Goal: Transaction & Acquisition: Purchase product/service

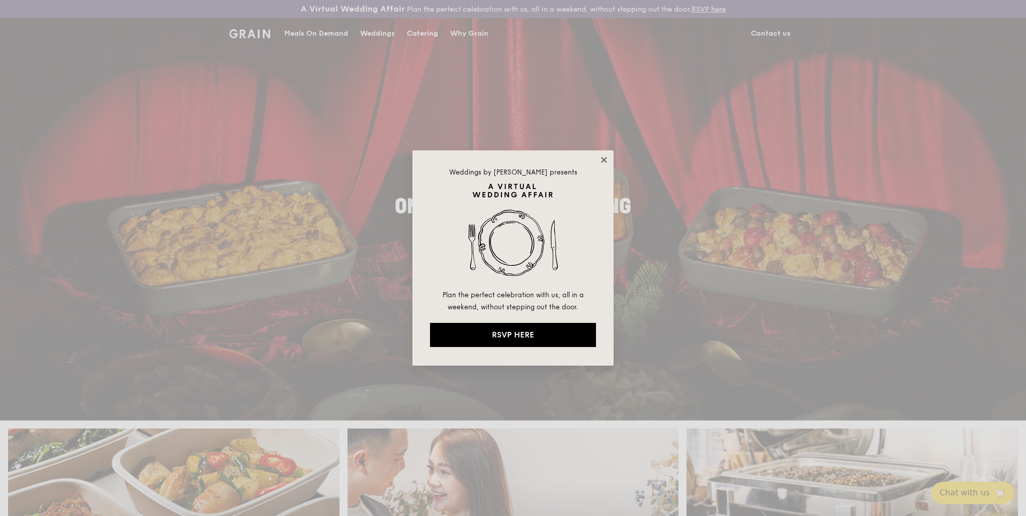
click at [606, 158] on icon at bounding box center [604, 160] width 6 height 6
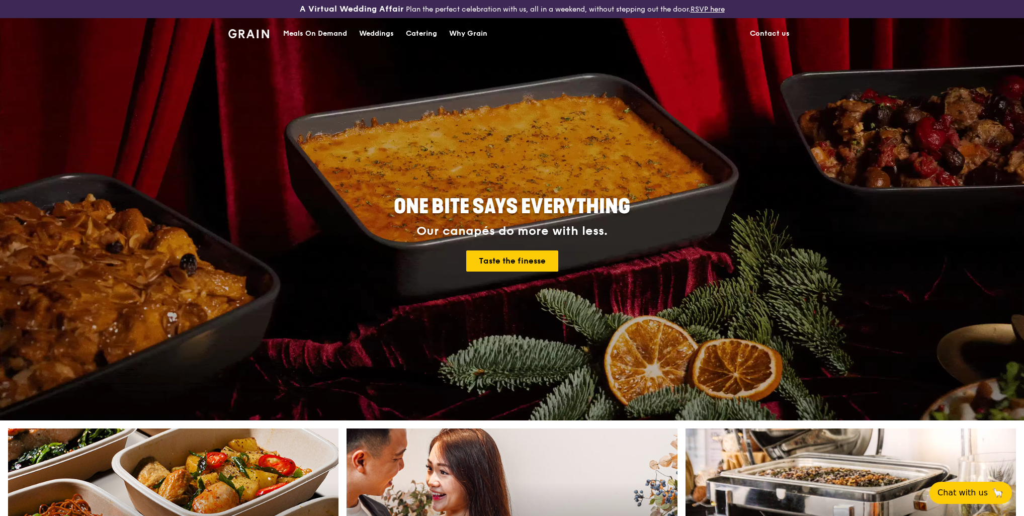
click at [409, 28] on div "Catering" at bounding box center [421, 34] width 31 height 30
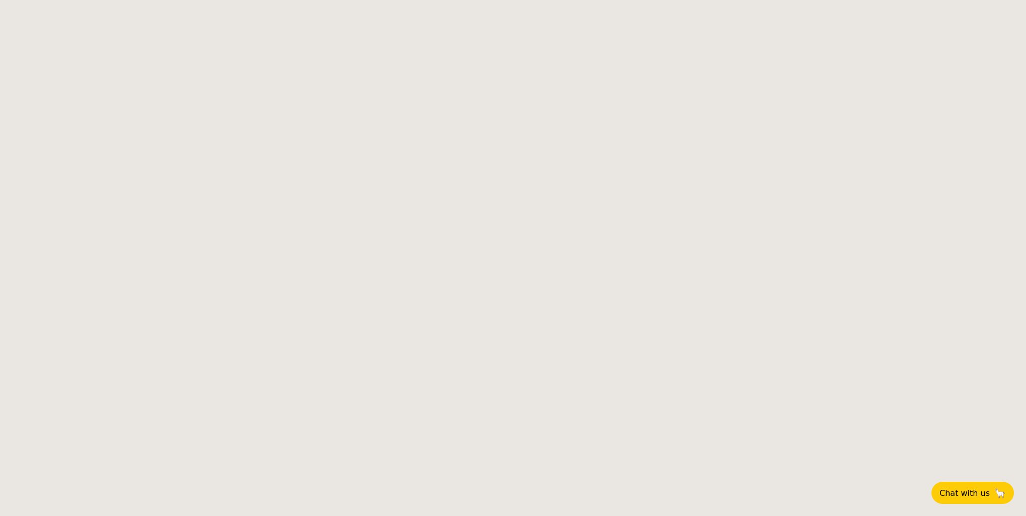
select select
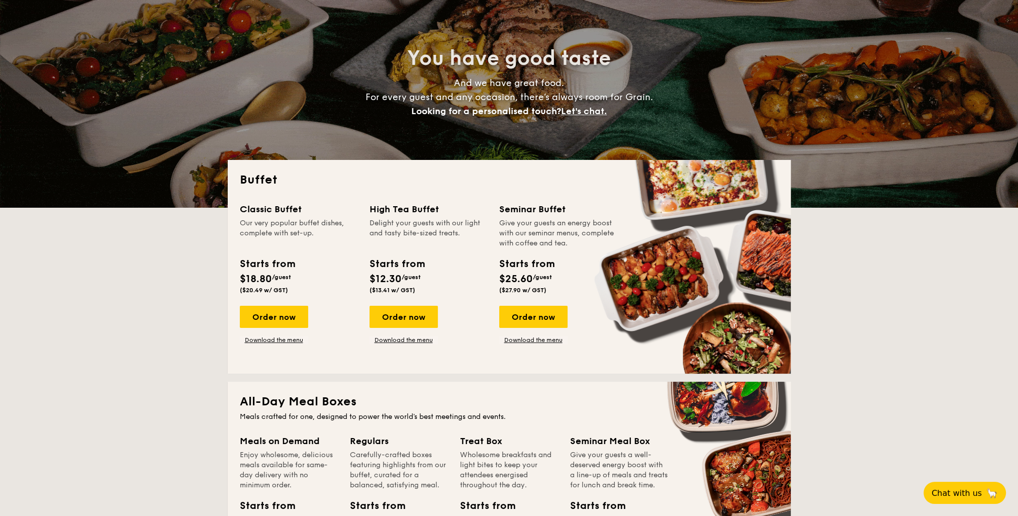
scroll to position [101, 0]
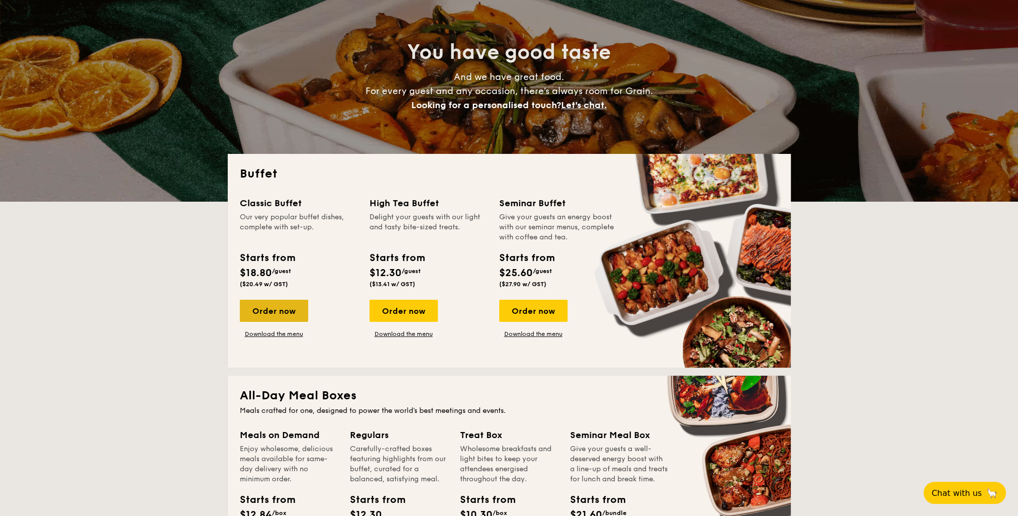
click at [276, 315] on div "Order now" at bounding box center [274, 311] width 68 height 22
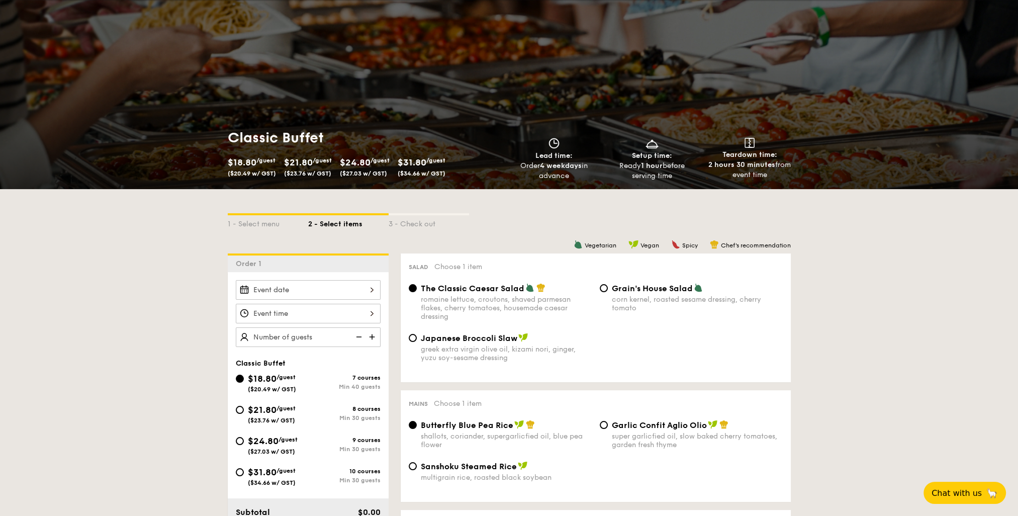
scroll to position [151, 0]
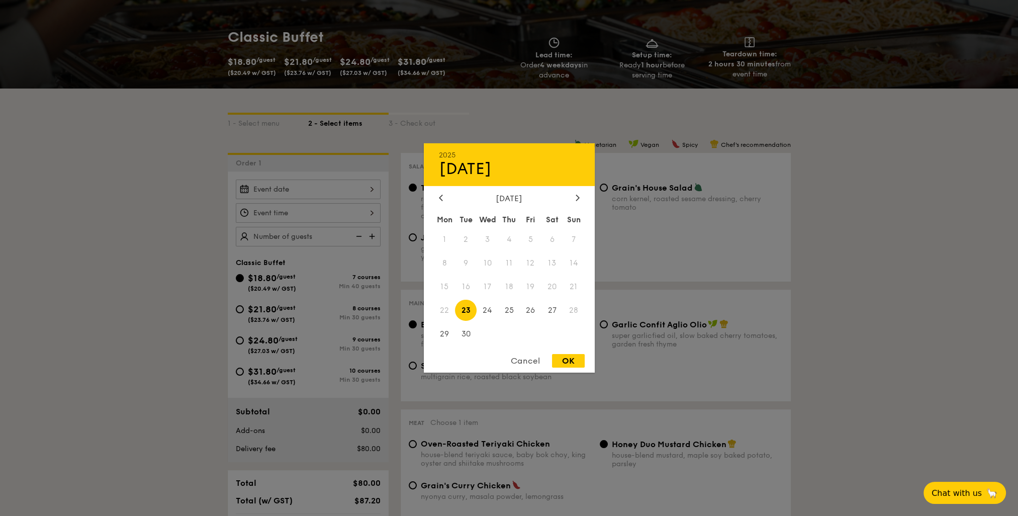
click at [330, 186] on div "2025 Sep 23 September 2025 Mon Tue Wed Thu Fri Sat Sun 1 2 3 4 5 6 7 8 9 10 11 …" at bounding box center [308, 190] width 145 height 20
click at [575, 192] on div "2025 Sep 23 September 2025 Mon Tue Wed Thu Fri Sat Sun 1 2 3 4 5 6 7 8 9 10 11 …" at bounding box center [509, 257] width 171 height 229
click at [579, 197] on icon at bounding box center [578, 197] width 4 height 7
click at [535, 261] on span "10" at bounding box center [531, 263] width 22 height 22
click at [579, 364] on div "OK" at bounding box center [568, 361] width 33 height 14
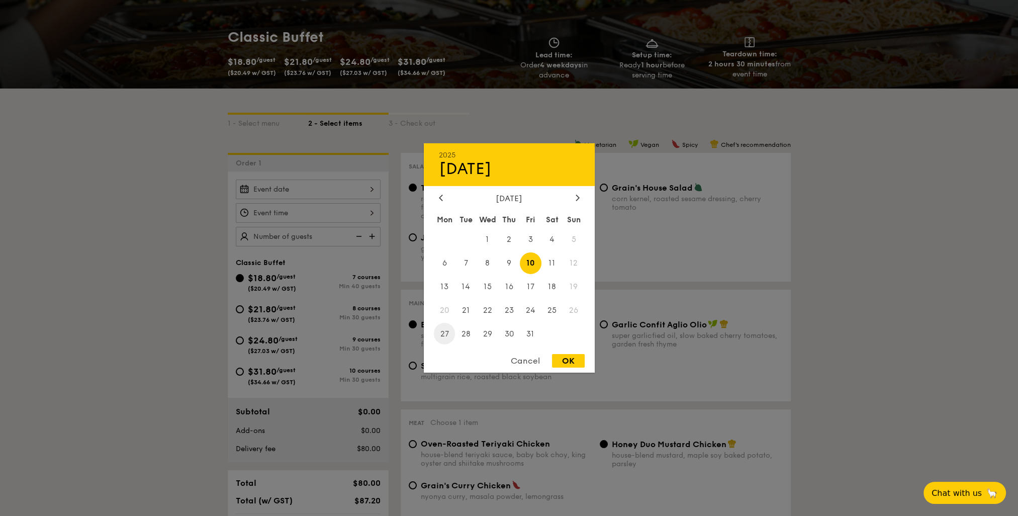
type input "Oct 10, 2025"
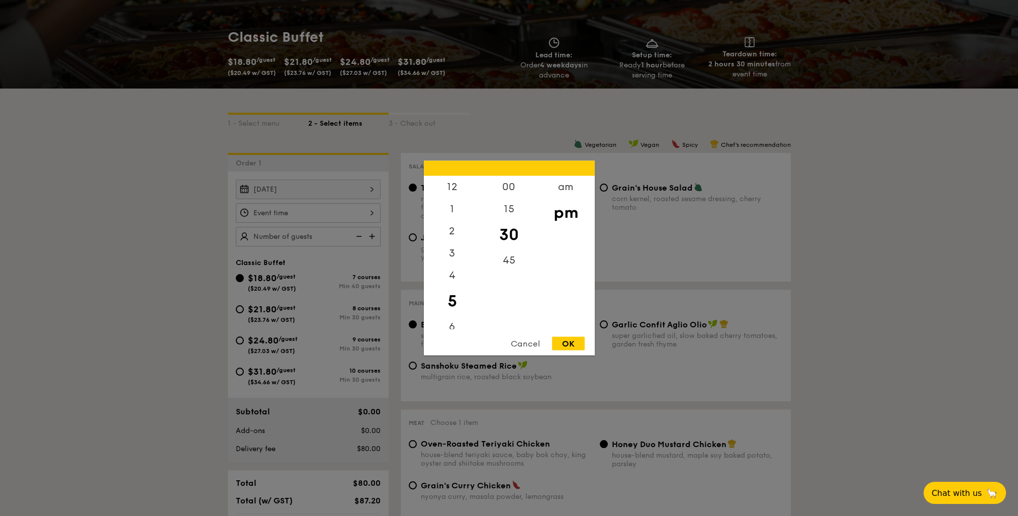
click at [313, 218] on div "12 1 2 3 4 5 6 7 8 9 10 11 00 15 30 45 am pm Cancel OK" at bounding box center [308, 213] width 145 height 20
click at [448, 186] on div "12" at bounding box center [452, 190] width 57 height 29
click at [512, 185] on div "00" at bounding box center [509, 190] width 57 height 29
click at [567, 215] on div "pm" at bounding box center [566, 212] width 57 height 29
click at [573, 348] on div "OK" at bounding box center [568, 344] width 33 height 14
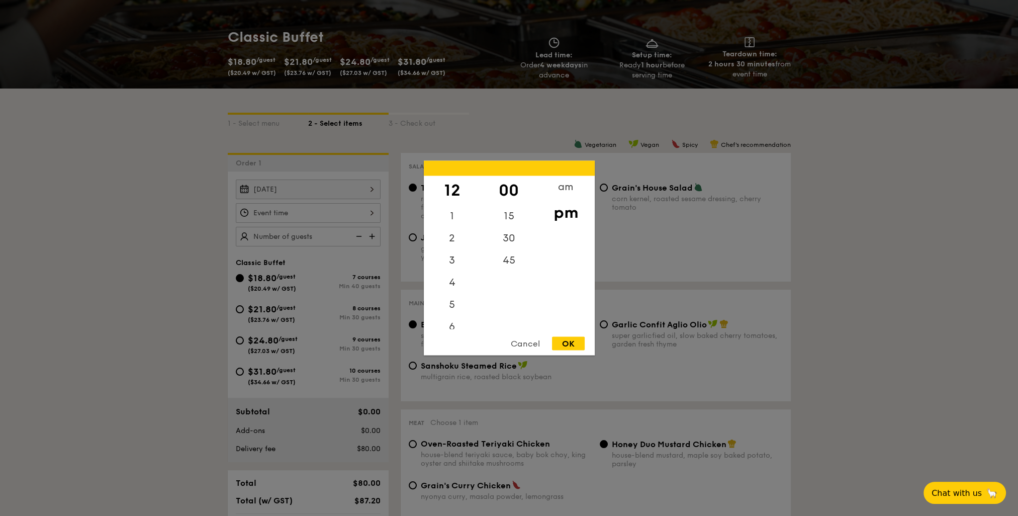
type input "12:00PM"
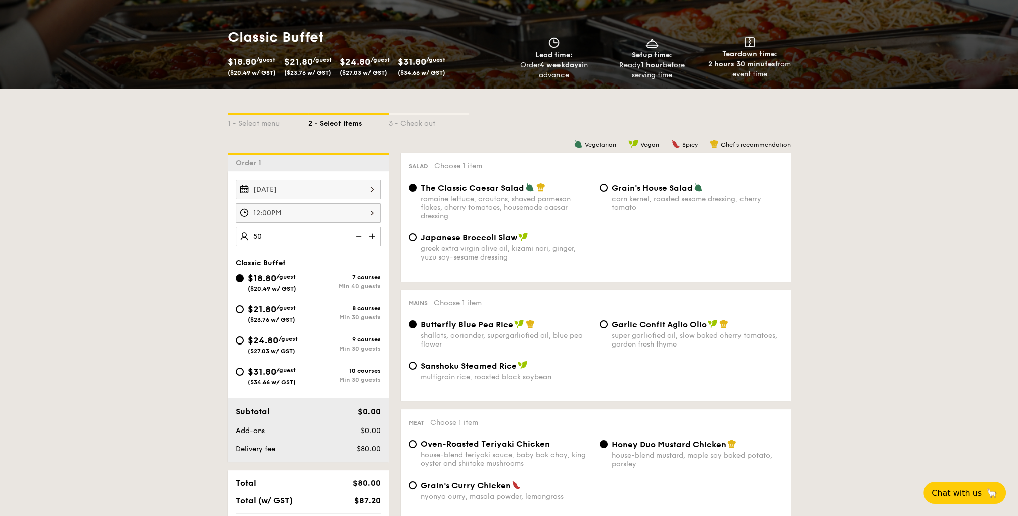
type input "50 guests"
click at [236, 307] on input "$21.80 /guest ($23.76 w/ GST) 8 courses Min 30 guests" at bounding box center [240, 309] width 8 height 8
radio input "true"
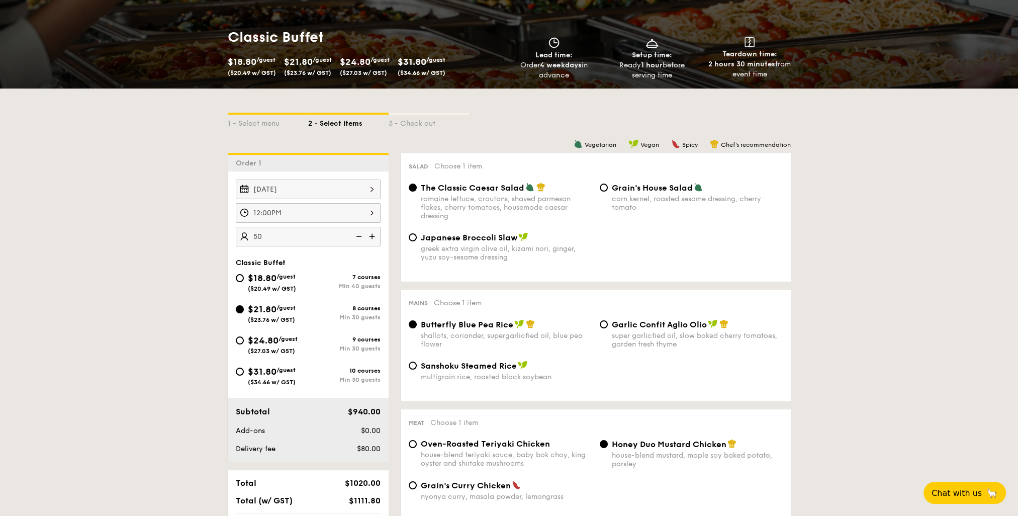
radio input "true"
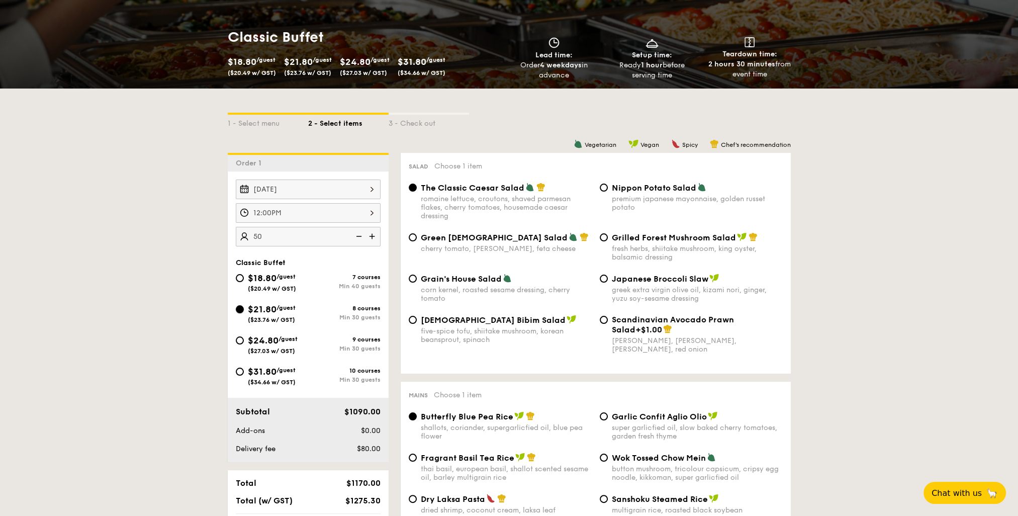
scroll to position [201, 0]
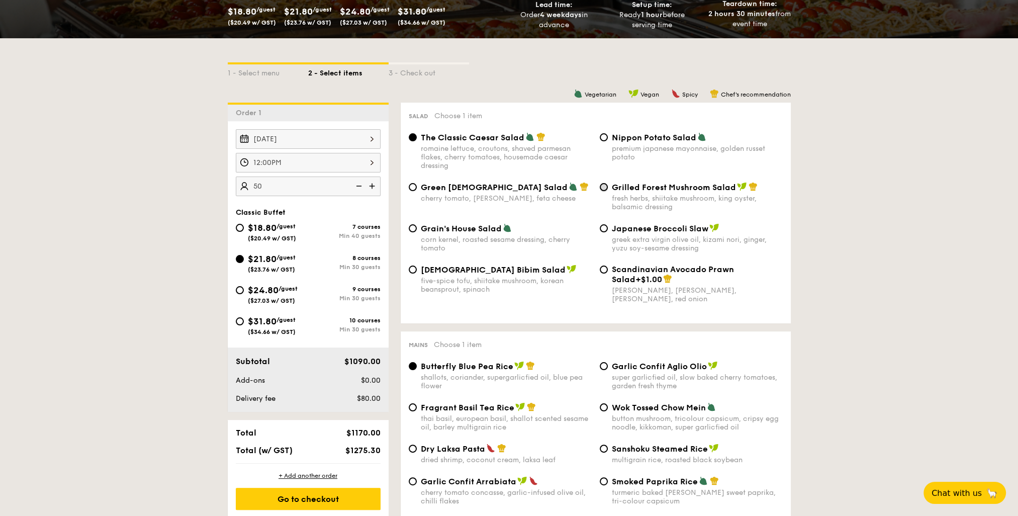
click at [602, 186] on input "Grilled Forest Mushroom Salad fresh herbs, shiitake mushroom, king oyster, bals…" at bounding box center [604, 187] width 8 height 8
radio input "true"
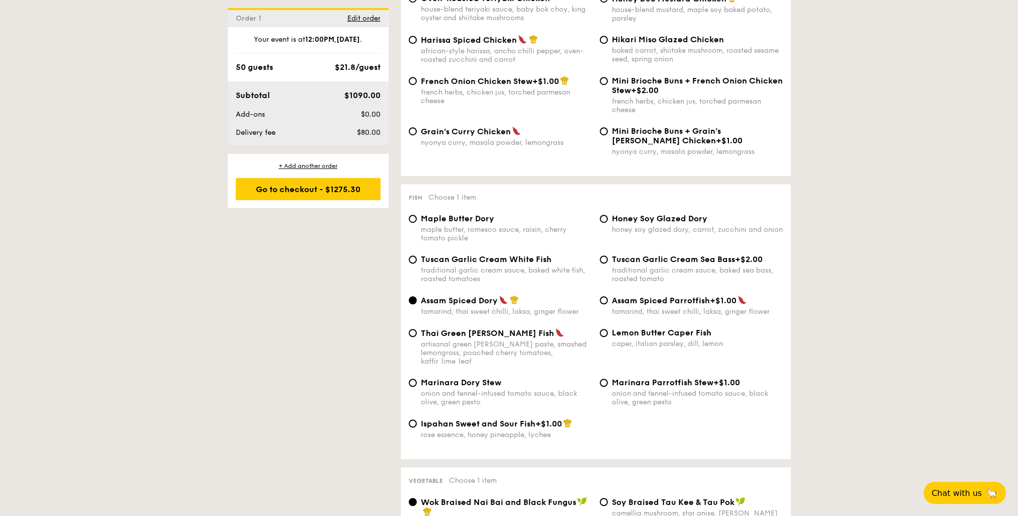
scroll to position [855, 0]
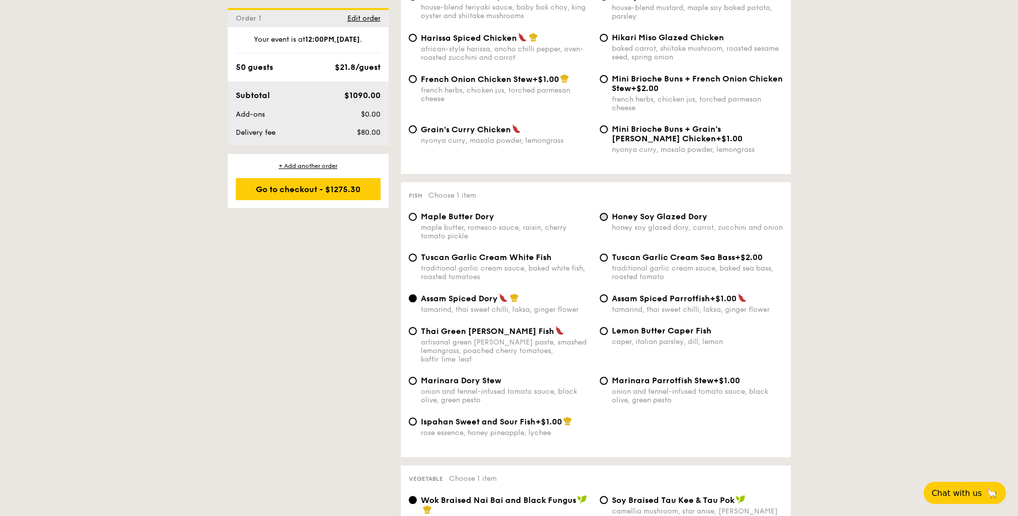
click at [607, 221] on input "Honey Soy Glazed Dory honey soy glazed dory, carrot, zucchini and onion" at bounding box center [604, 217] width 8 height 8
radio input "true"
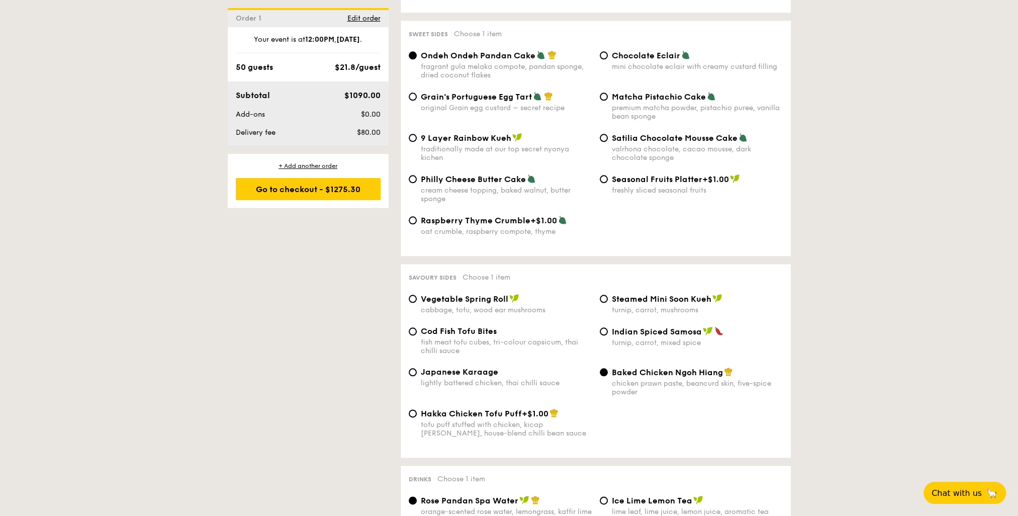
scroll to position [1559, 0]
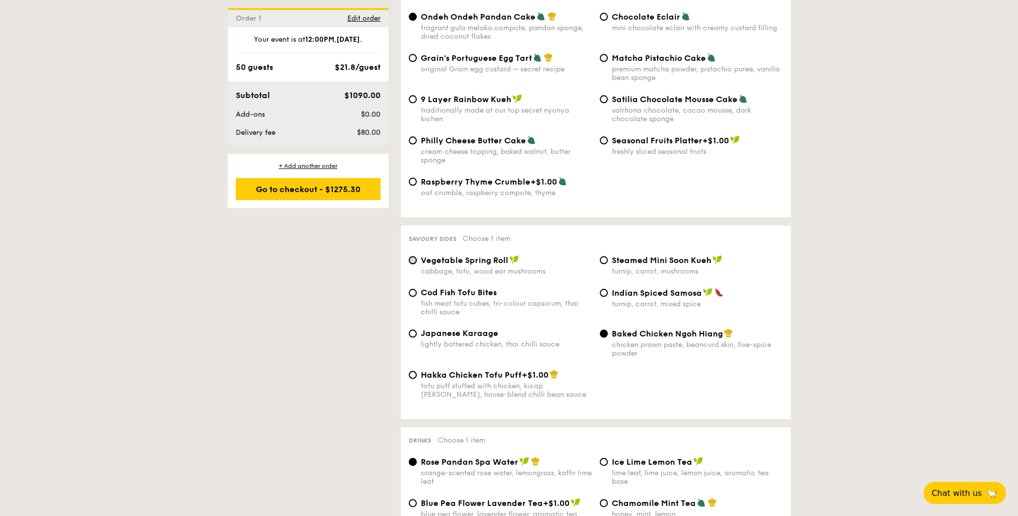
click at [409, 264] on input "Vegetable Spring Roll cabbage, tofu, wood ear mushrooms" at bounding box center [413, 260] width 8 height 8
radio input "true"
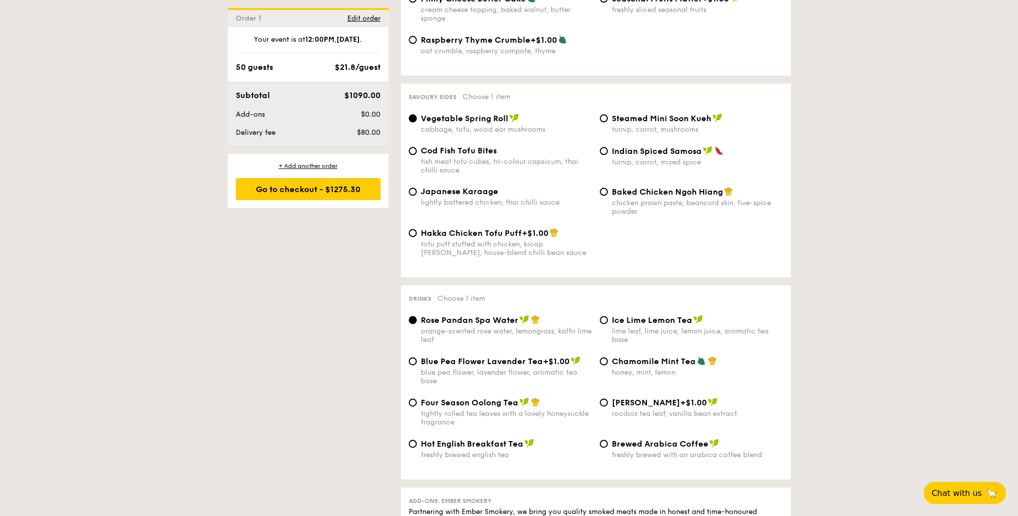
scroll to position [1710, 0]
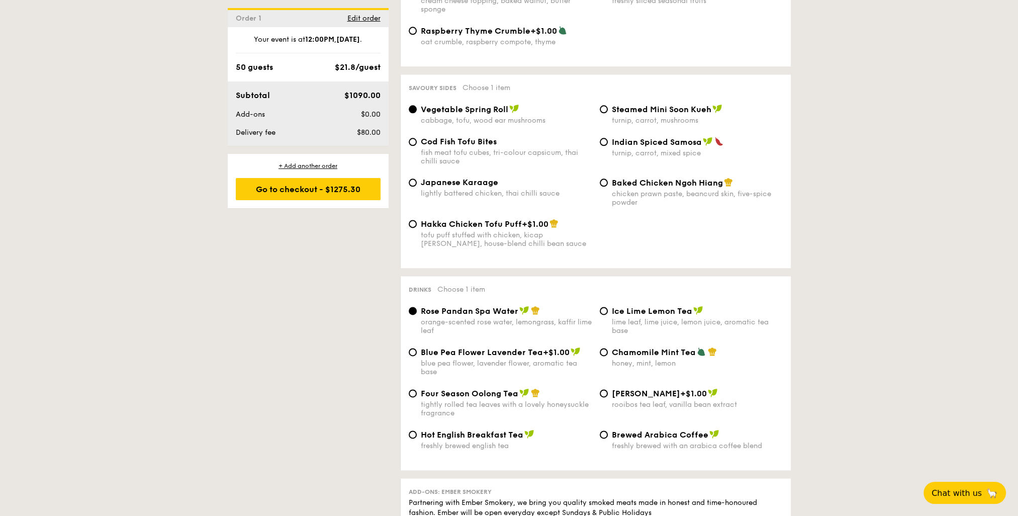
click at [482, 372] on div "blue pea flower, lavender flower, aromatic tea base" at bounding box center [506, 367] width 171 height 17
click at [417, 356] on input "Blue Pea Flower Lavender Tea +$1.00 blue pea flower, lavender flower, aromatic …" at bounding box center [413, 352] width 8 height 8
radio input "true"
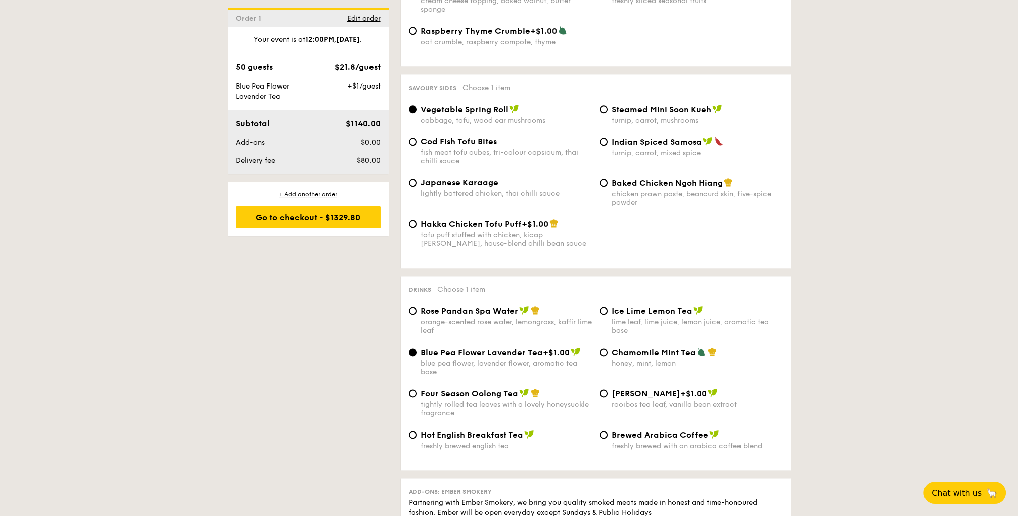
click at [433, 316] on span "Rose Pandan Spa Water" at bounding box center [470, 311] width 98 height 10
click at [417, 315] on input "Rose Pandan Spa Water orange-scented rose water, lemongrass, kaffir lime leaf" at bounding box center [413, 311] width 8 height 8
radio input "true"
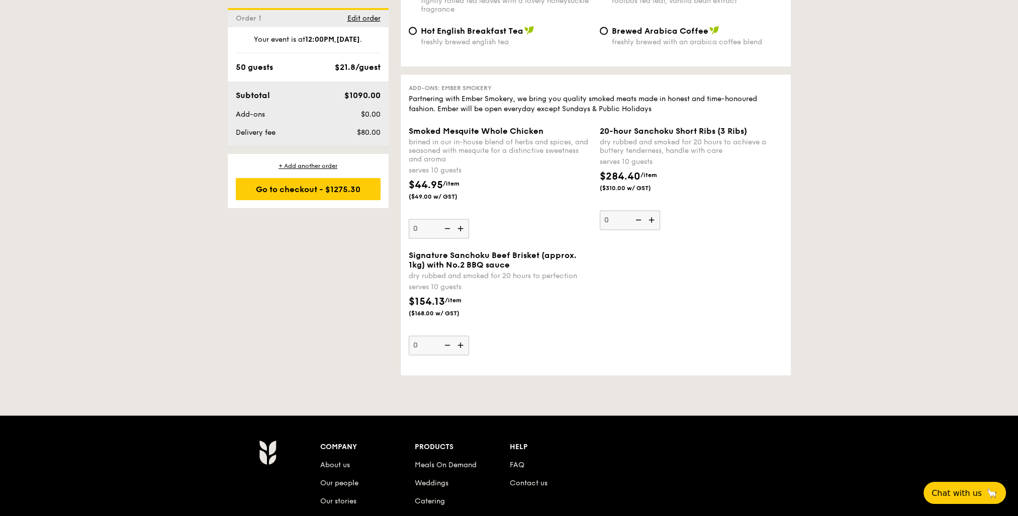
scroll to position [2112, 0]
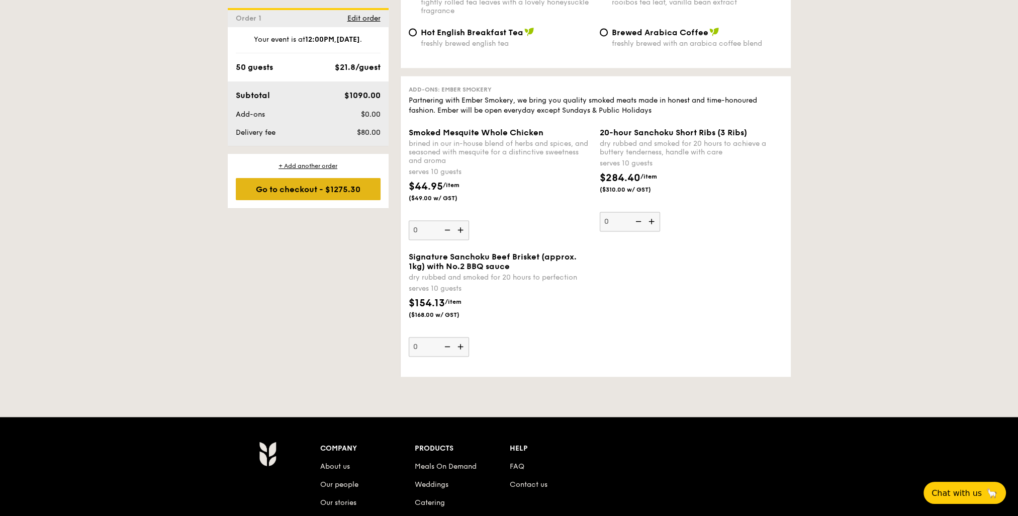
click at [336, 190] on div "Go to checkout - $1275.30" at bounding box center [308, 189] width 145 height 22
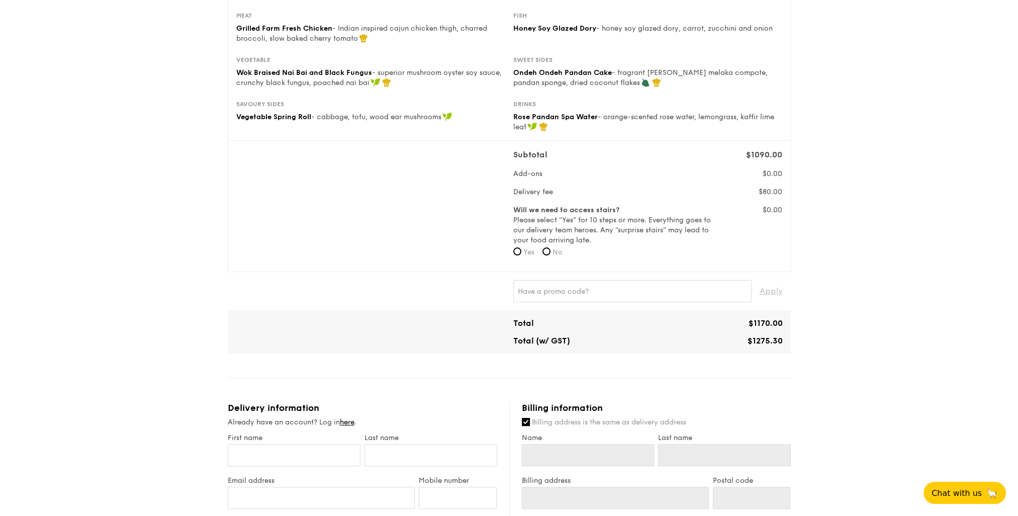
scroll to position [314, 0]
